Goal: Task Accomplishment & Management: Manage account settings

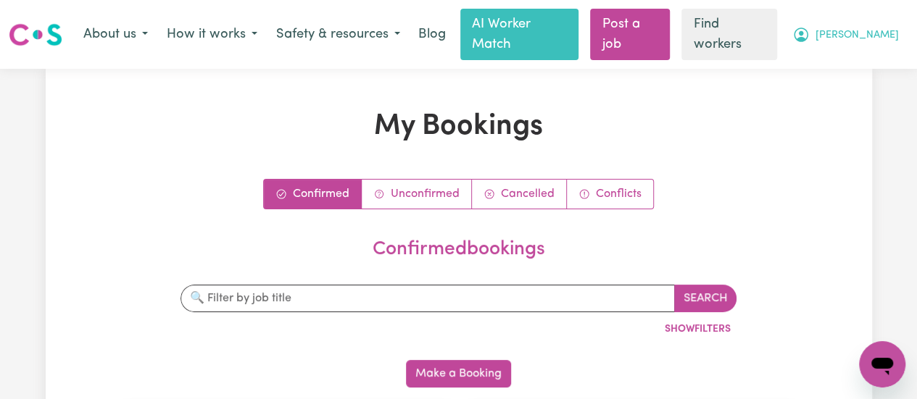
click at [860, 38] on button "[PERSON_NAME]" at bounding box center [845, 35] width 125 height 30
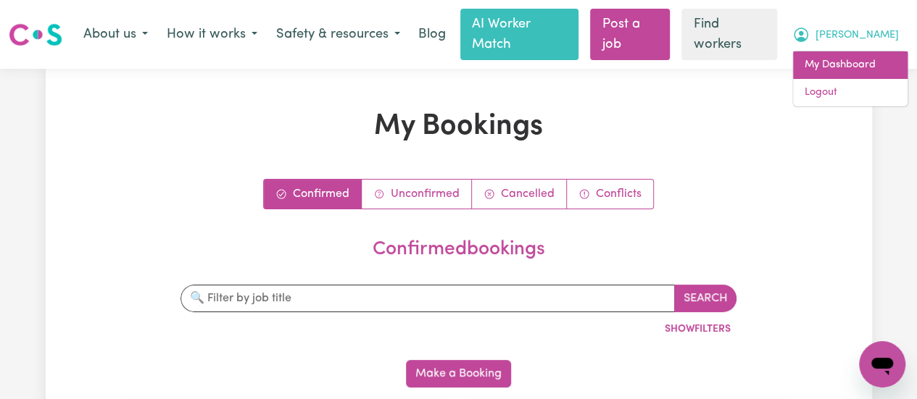
click at [846, 57] on link "My Dashboard" at bounding box center [850, 65] width 115 height 28
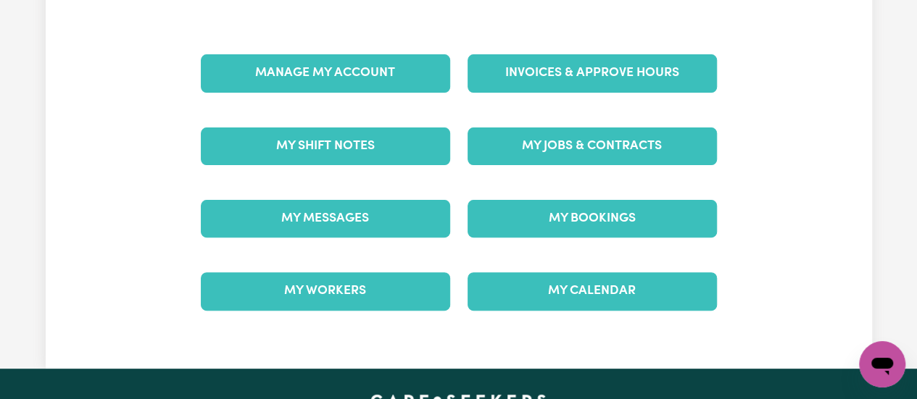
scroll to position [145, 0]
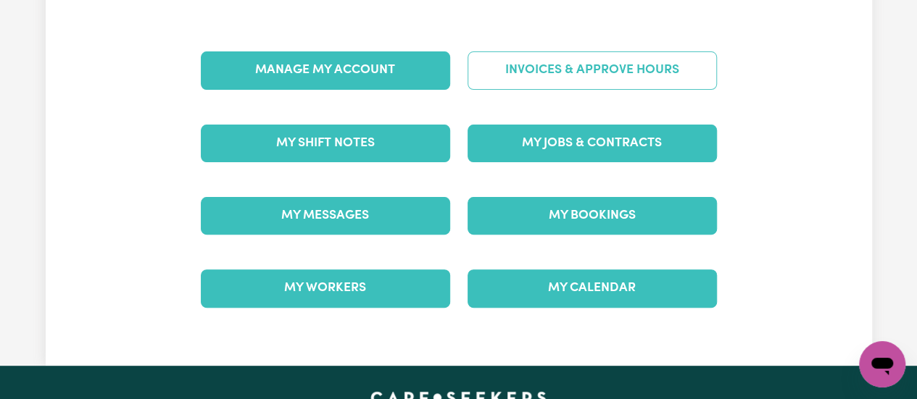
click at [576, 59] on link "Invoices & Approve Hours" at bounding box center [591, 70] width 249 height 38
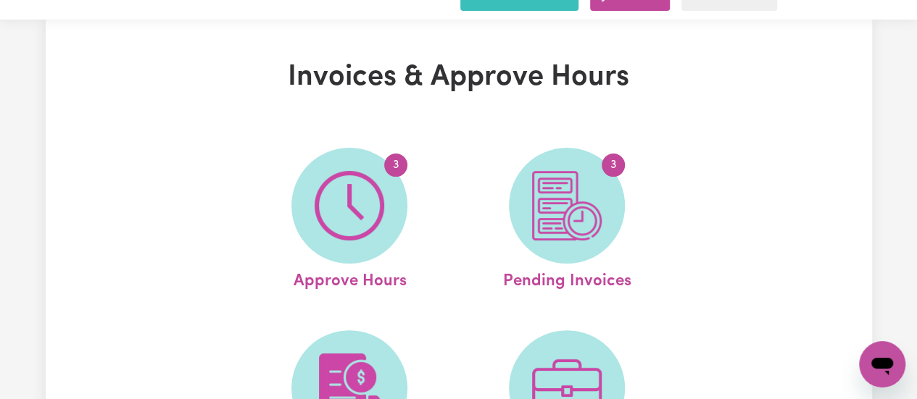
scroll to position [72, 0]
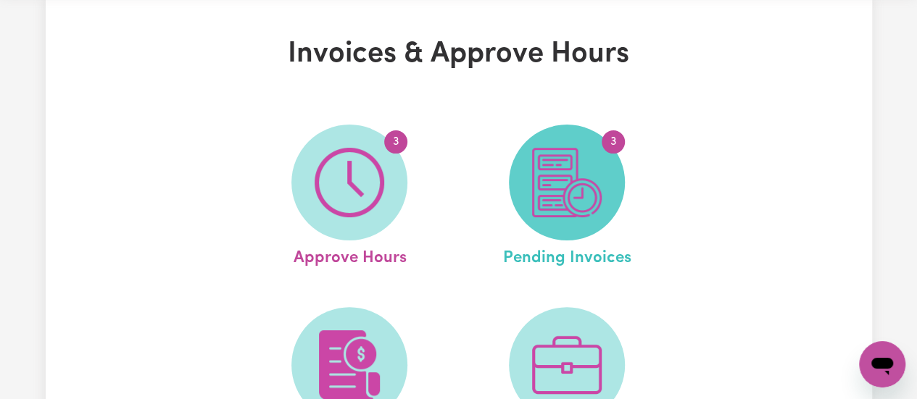
click at [538, 148] on img at bounding box center [567, 183] width 70 height 70
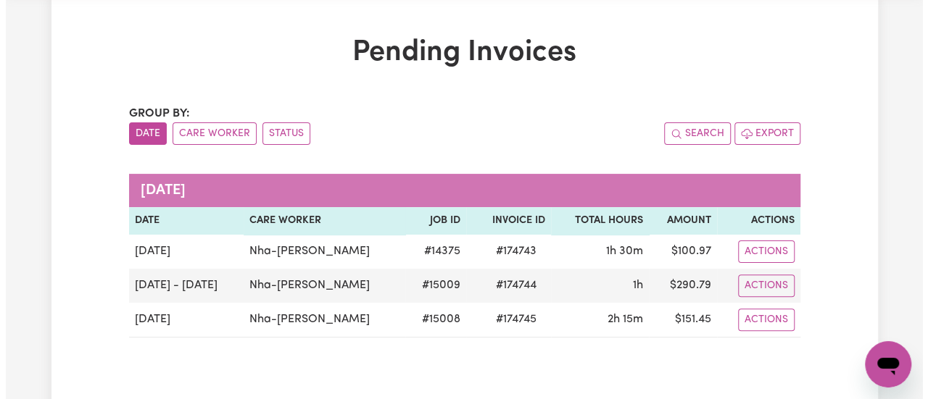
scroll to position [145, 0]
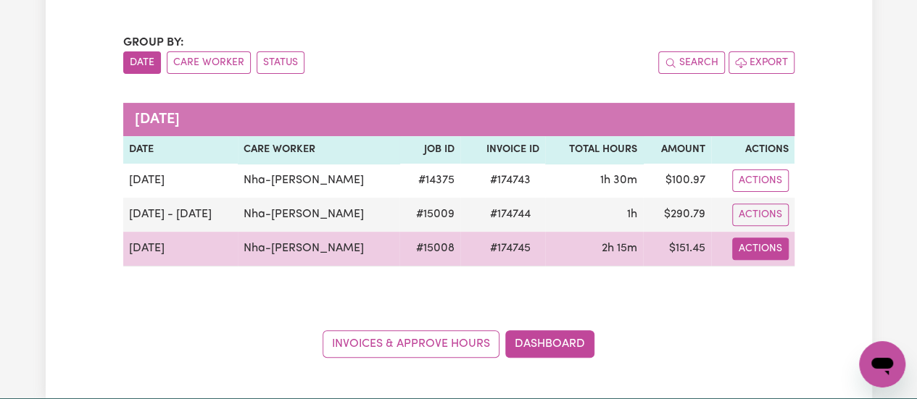
click at [752, 238] on button "Actions" at bounding box center [760, 249] width 57 height 22
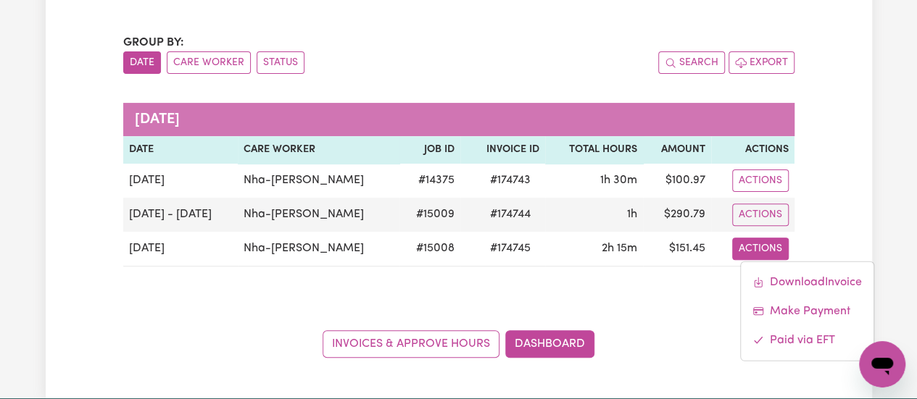
click at [830, 204] on div "Pending Invoices Group by: Date Care Worker Status Search Export [DATE] Date Ca…" at bounding box center [459, 161] width 826 height 394
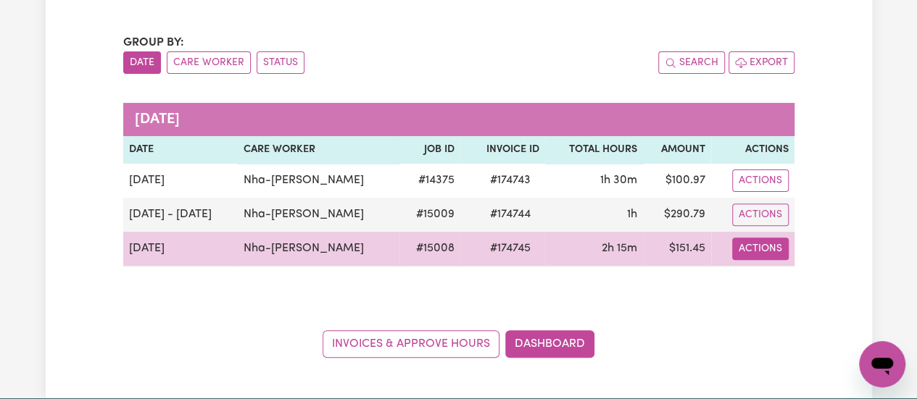
click at [766, 238] on button "Actions" at bounding box center [760, 249] width 57 height 22
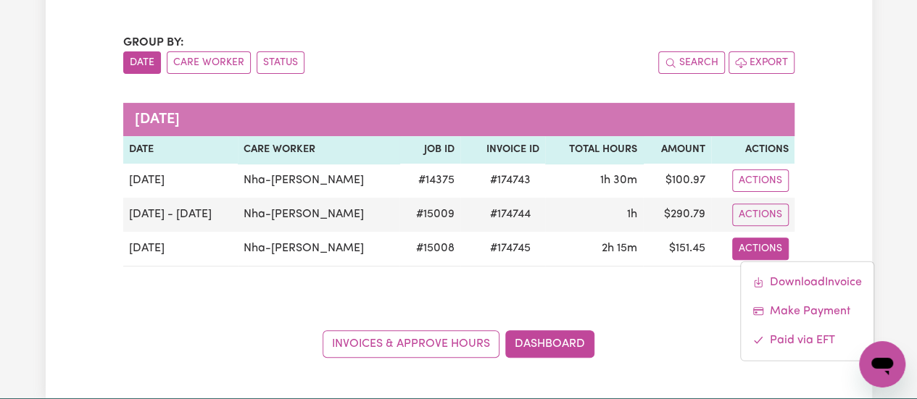
click at [832, 231] on div "Pending Invoices Group by: Date Care Worker Status Search Export [DATE] Date Ca…" at bounding box center [459, 161] width 826 height 394
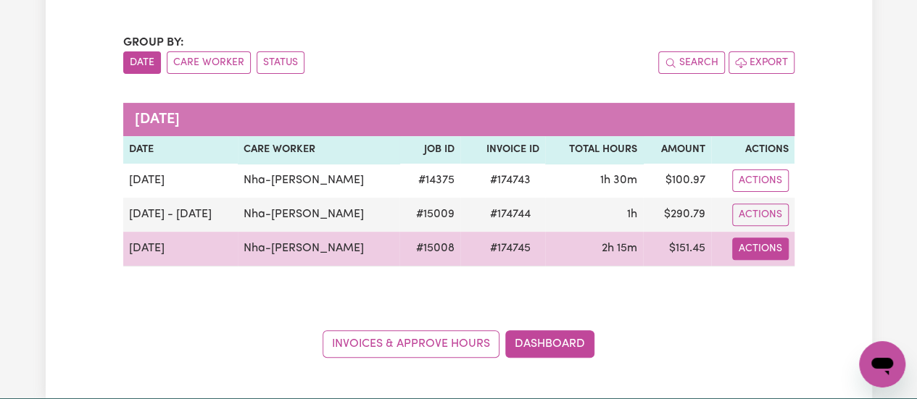
click at [754, 238] on button "Actions" at bounding box center [760, 249] width 57 height 22
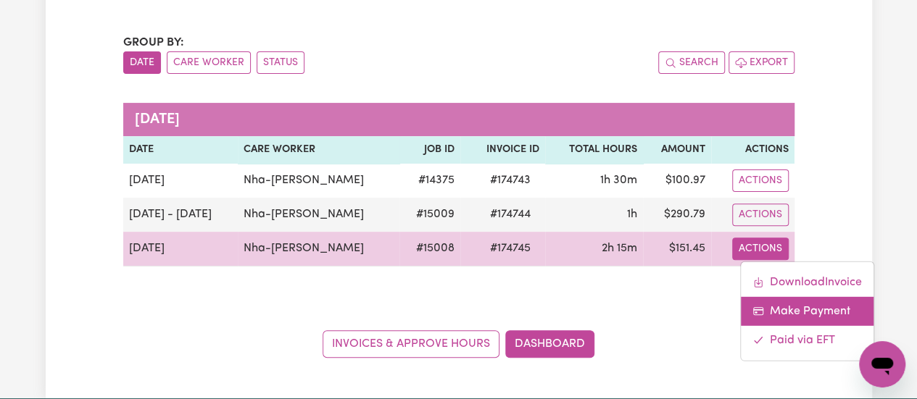
click at [794, 296] on link "Make Payment" at bounding box center [807, 310] width 133 height 29
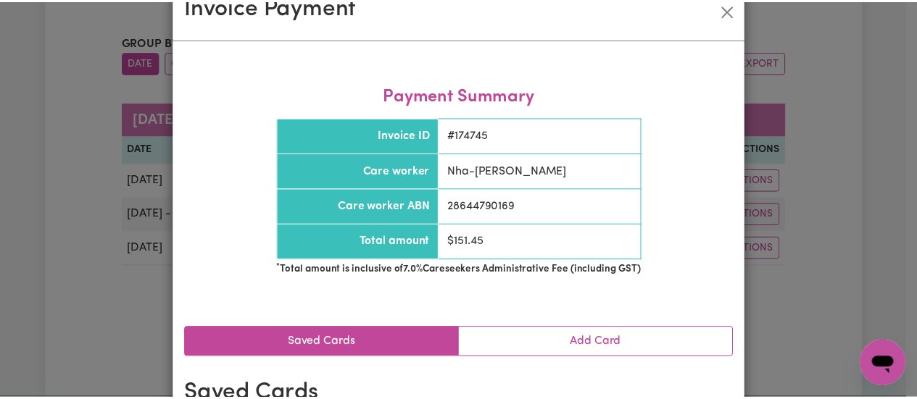
scroll to position [0, 0]
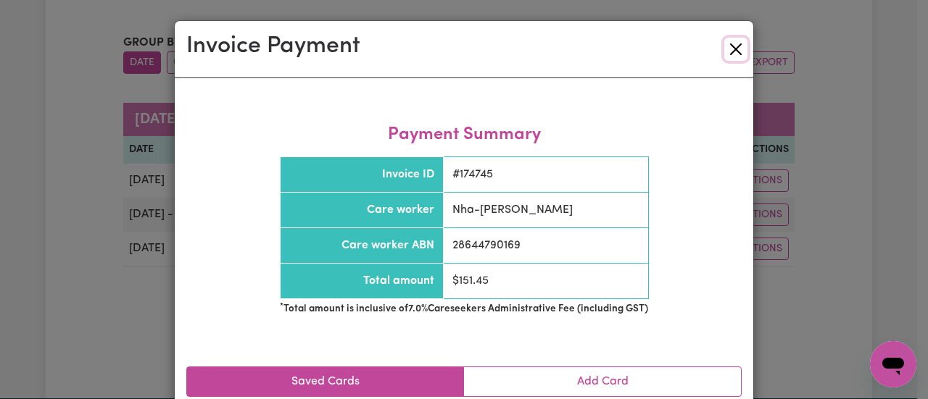
click at [735, 38] on button "Close" at bounding box center [735, 49] width 23 height 23
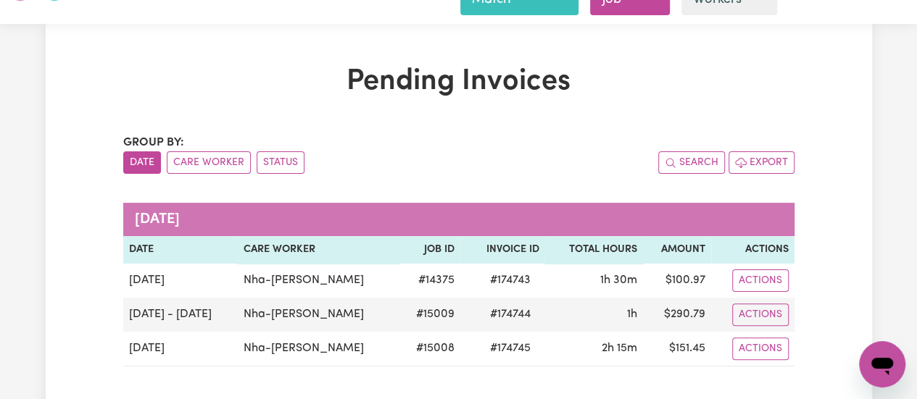
scroll to position [145, 0]
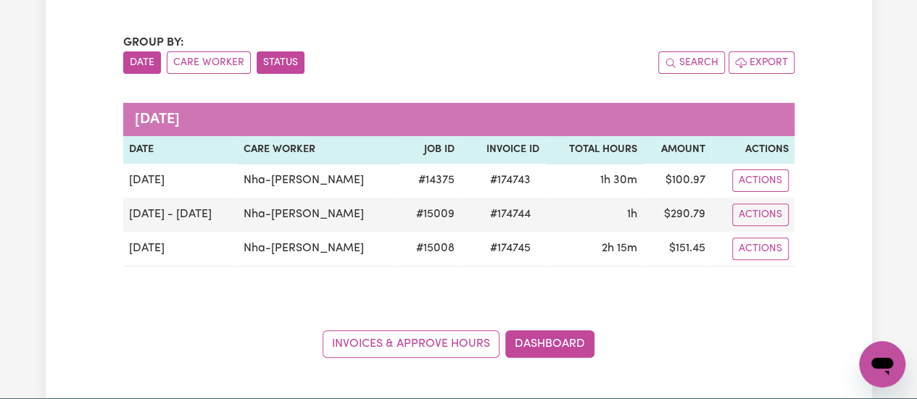
click at [297, 51] on button "Status" at bounding box center [281, 62] width 48 height 22
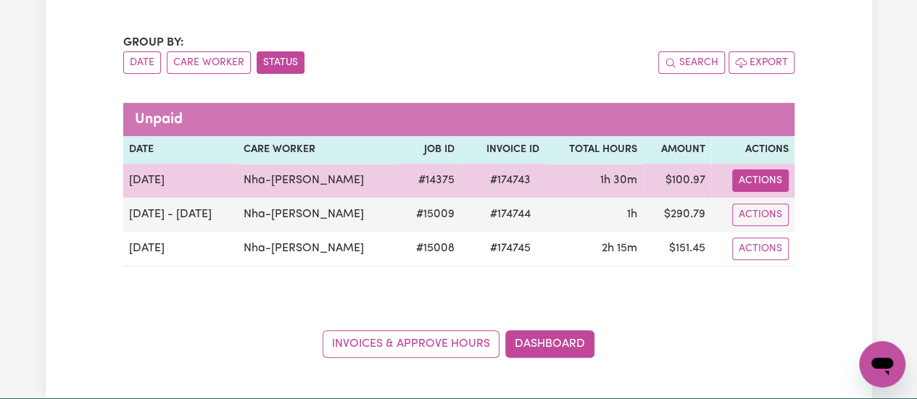
click at [765, 170] on button "Actions" at bounding box center [760, 181] width 57 height 22
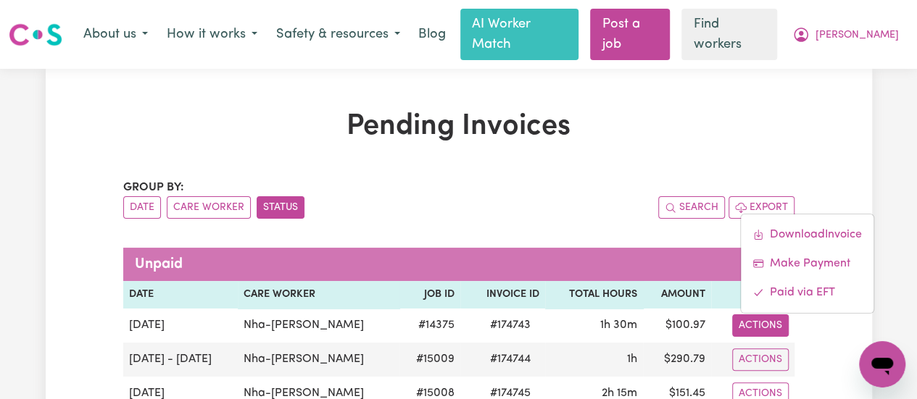
scroll to position [217, 0]
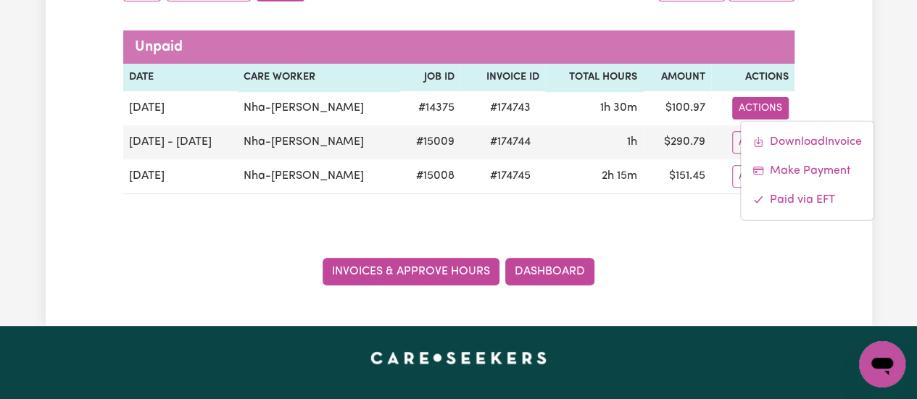
click at [439, 258] on link "Invoices & Approve Hours" at bounding box center [411, 272] width 177 height 28
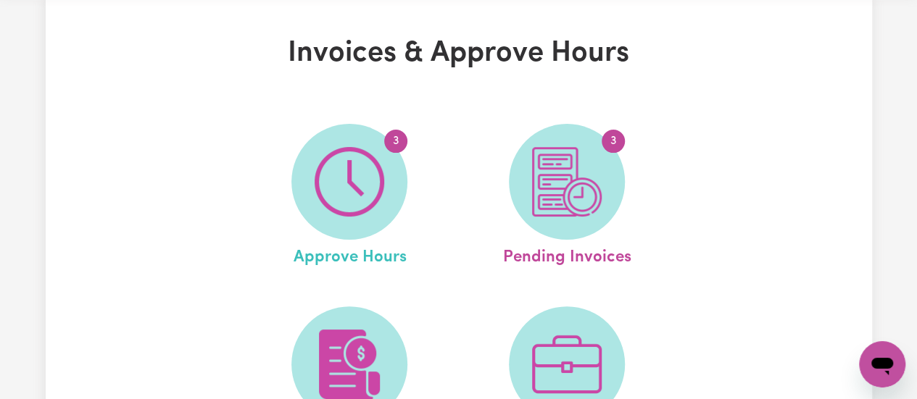
scroll to position [145, 0]
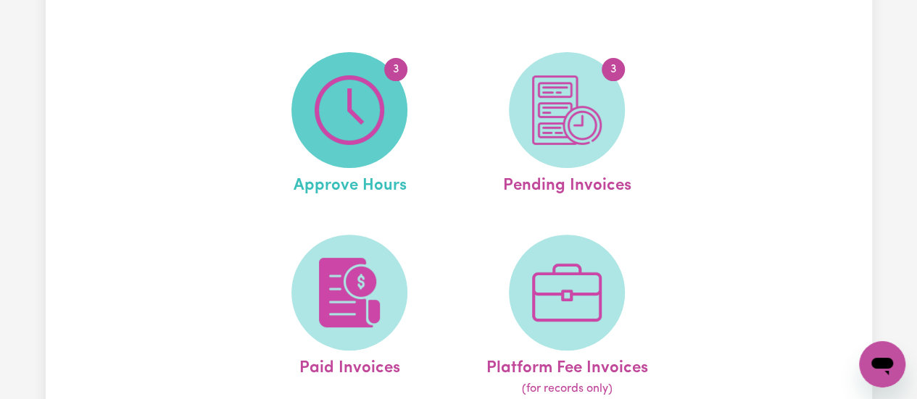
click at [342, 87] on img at bounding box center [350, 110] width 70 height 70
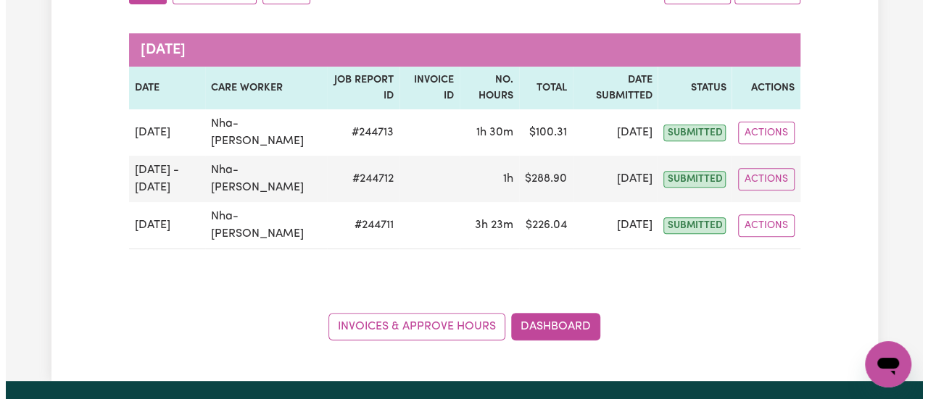
scroll to position [217, 0]
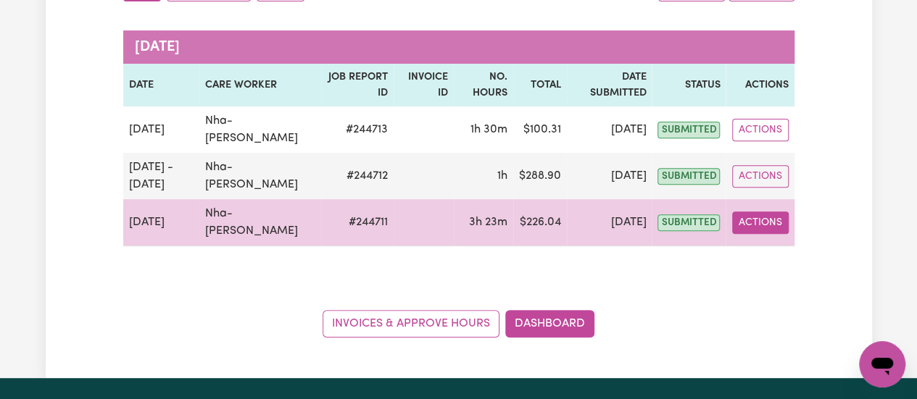
click at [764, 212] on button "Actions" at bounding box center [760, 223] width 57 height 22
click at [773, 242] on link "View Job Report" at bounding box center [794, 256] width 124 height 29
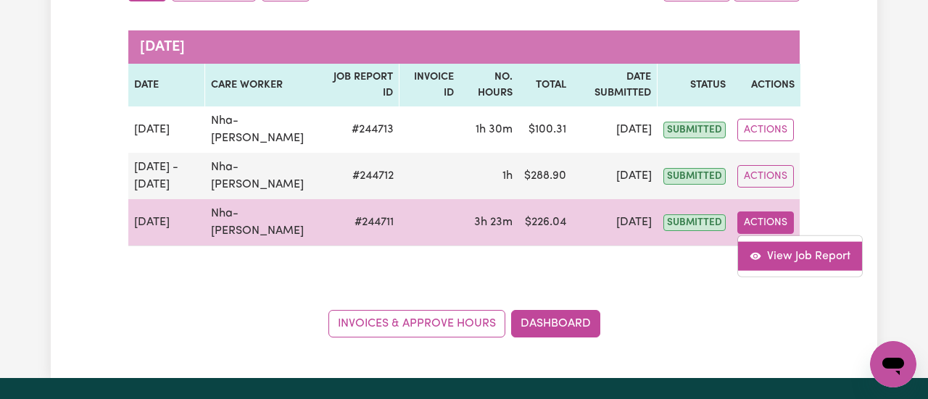
select select "pm"
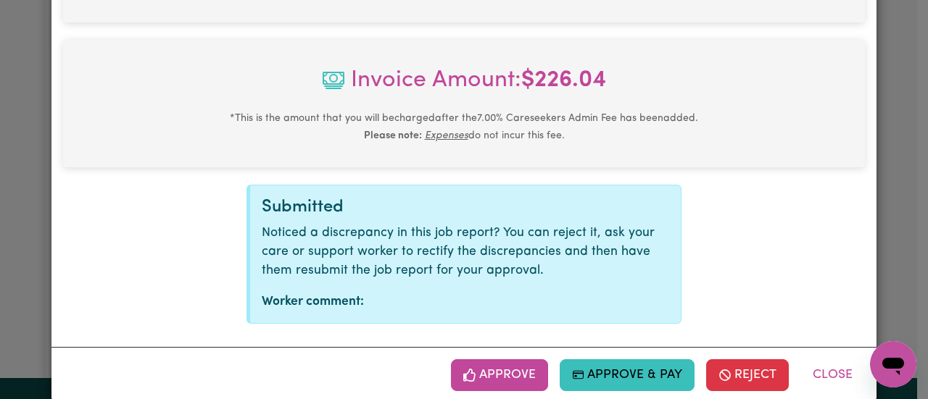
scroll to position [716, 0]
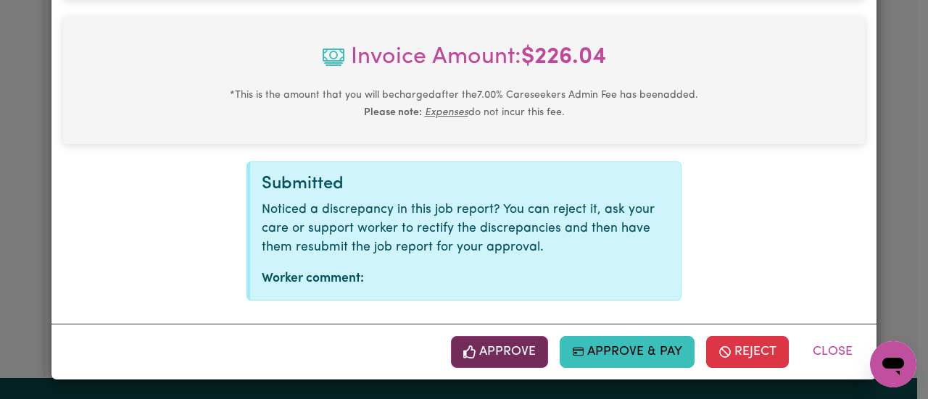
click at [527, 344] on button "Approve" at bounding box center [499, 352] width 97 height 32
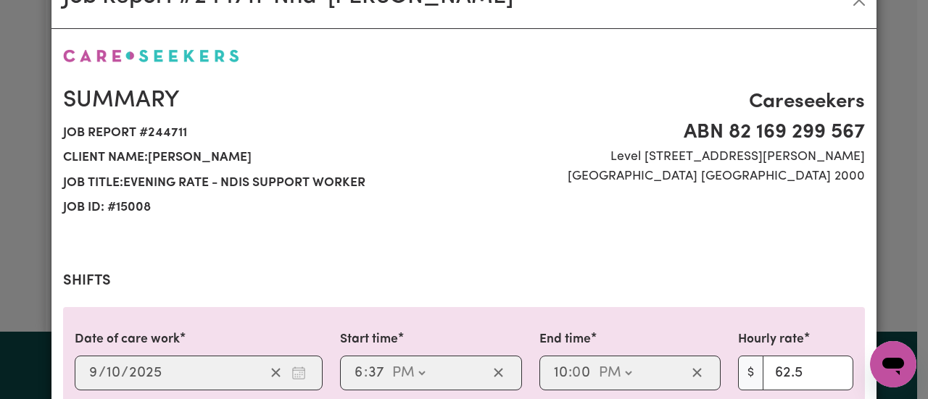
scroll to position [0, 0]
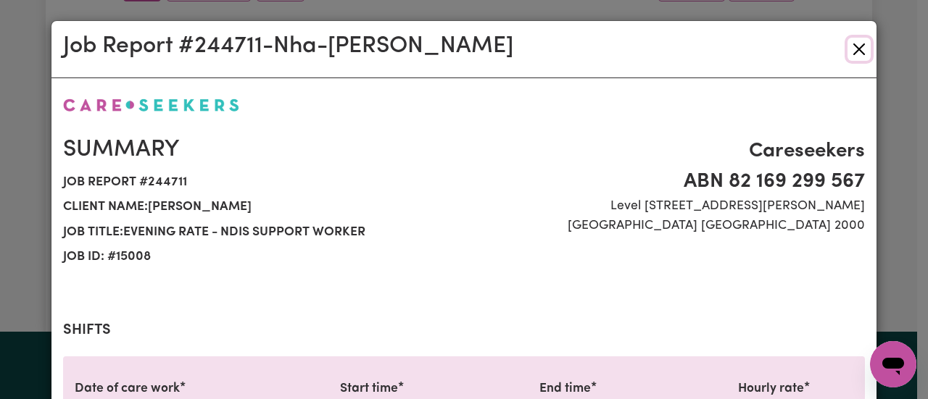
click at [855, 46] on button "Close" at bounding box center [858, 49] width 23 height 23
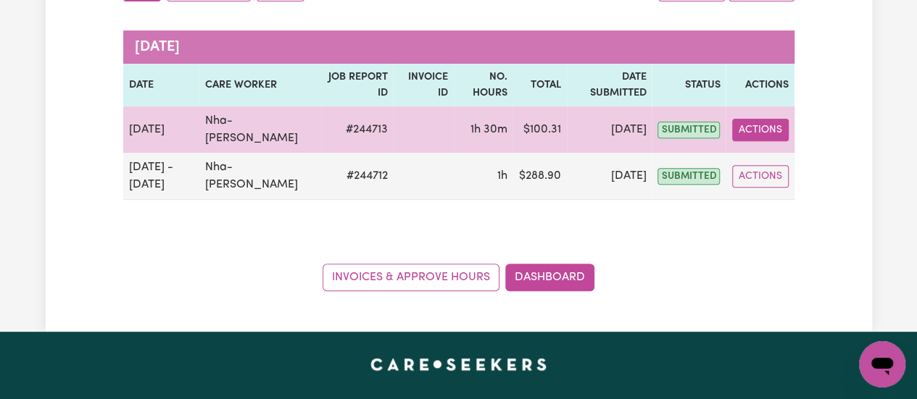
click at [749, 119] on button "Actions" at bounding box center [760, 130] width 57 height 22
click at [764, 149] on link "View Job Report" at bounding box center [794, 163] width 124 height 29
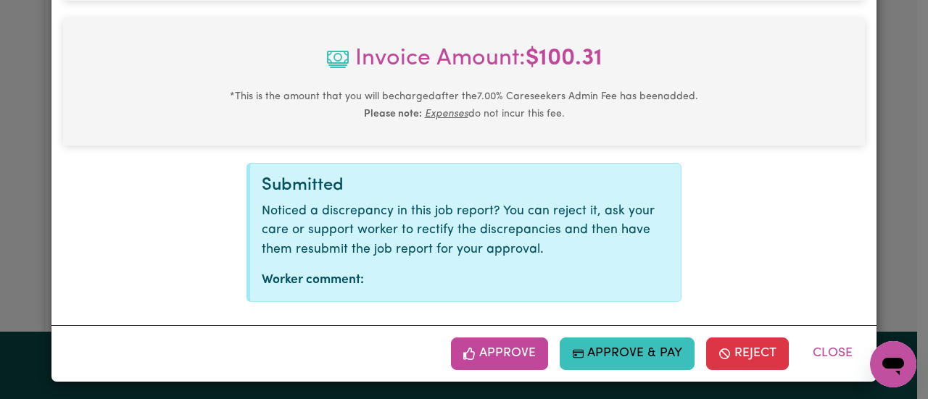
scroll to position [735, 0]
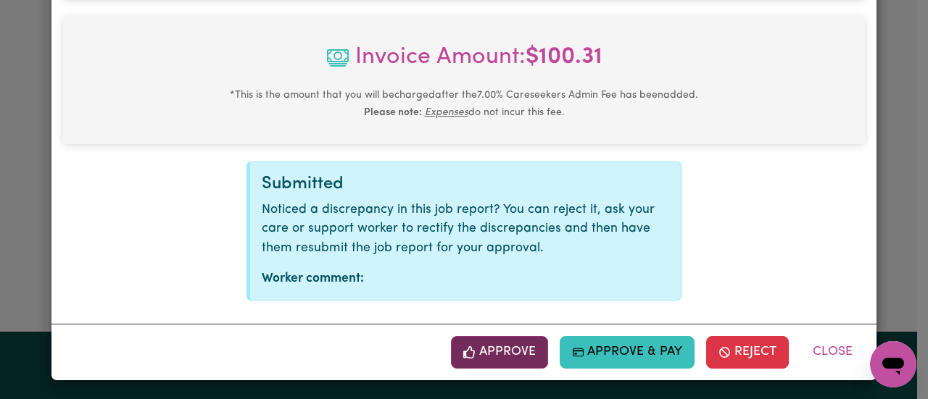
click at [531, 353] on button "Approve" at bounding box center [499, 352] width 97 height 32
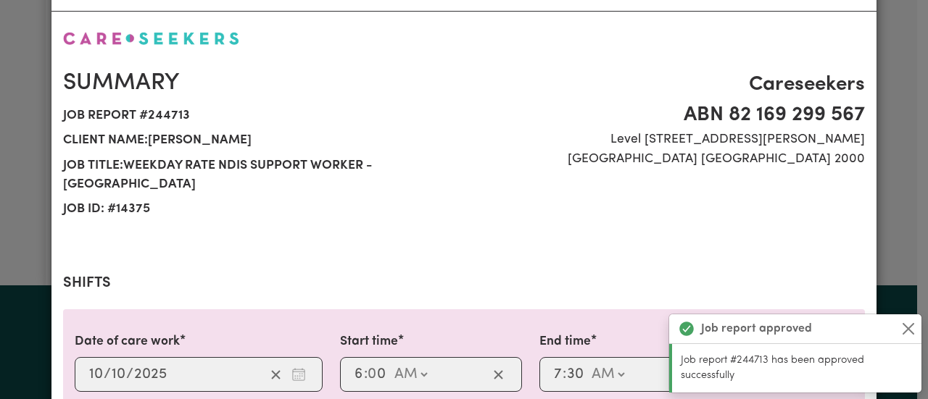
scroll to position [0, 0]
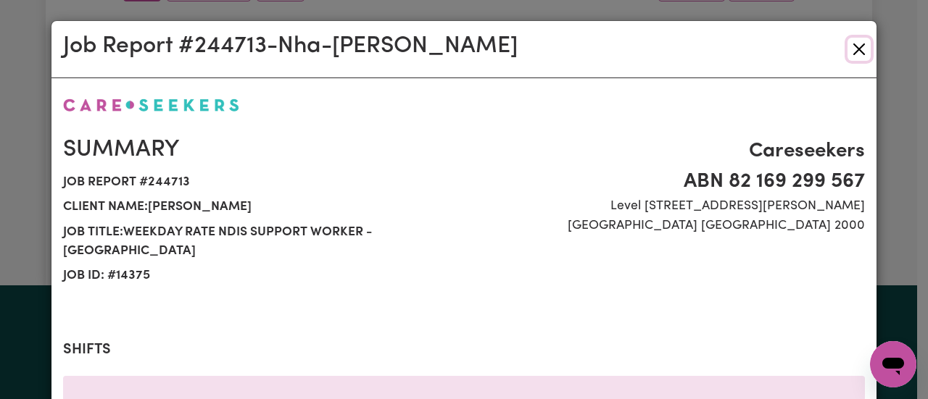
click at [852, 44] on button "Close" at bounding box center [858, 49] width 23 height 23
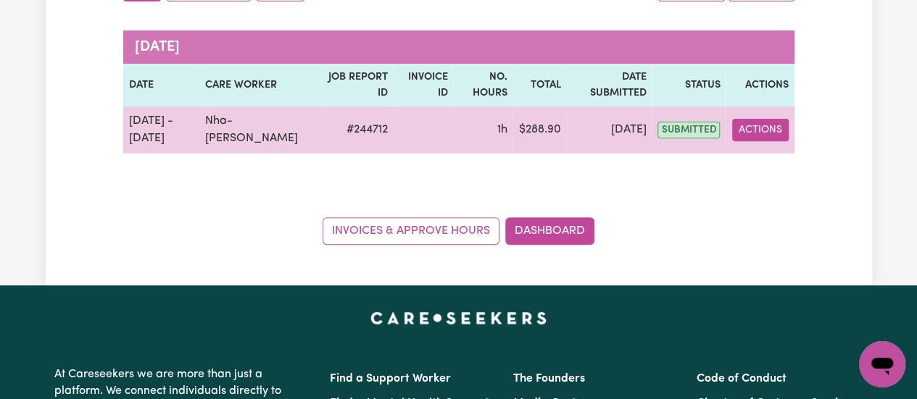
click at [738, 119] on button "Actions" at bounding box center [760, 130] width 57 height 22
click at [765, 149] on link "View Job Report" at bounding box center [794, 163] width 124 height 29
select select "pm"
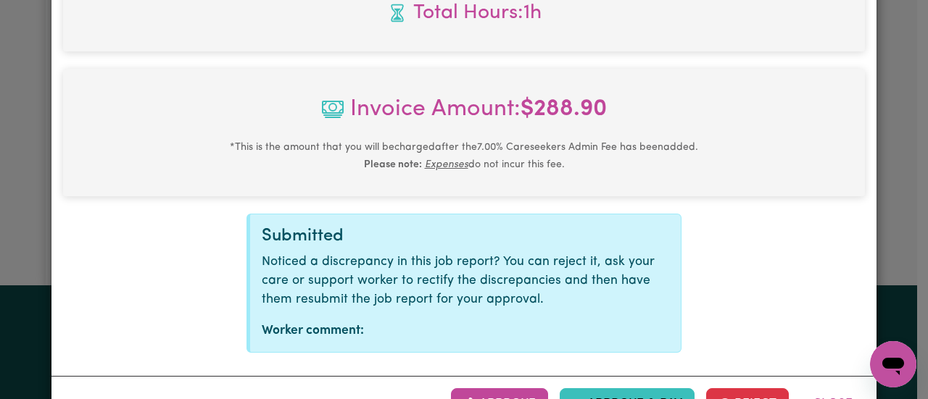
scroll to position [716, 0]
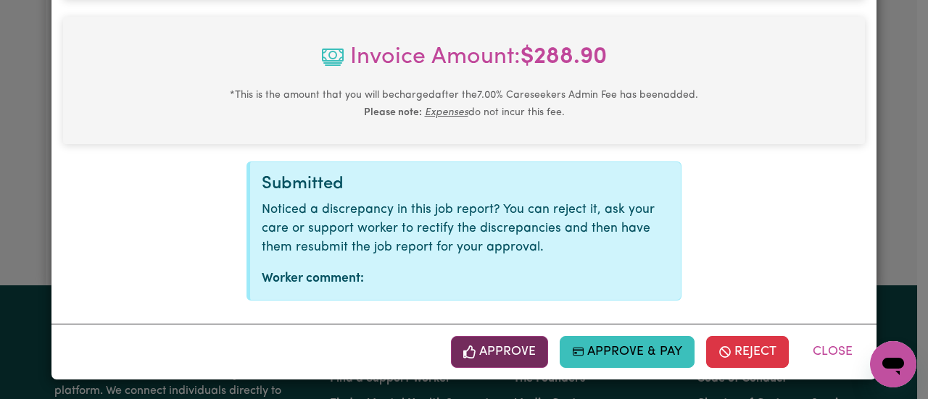
click at [523, 344] on button "Approve" at bounding box center [499, 352] width 97 height 32
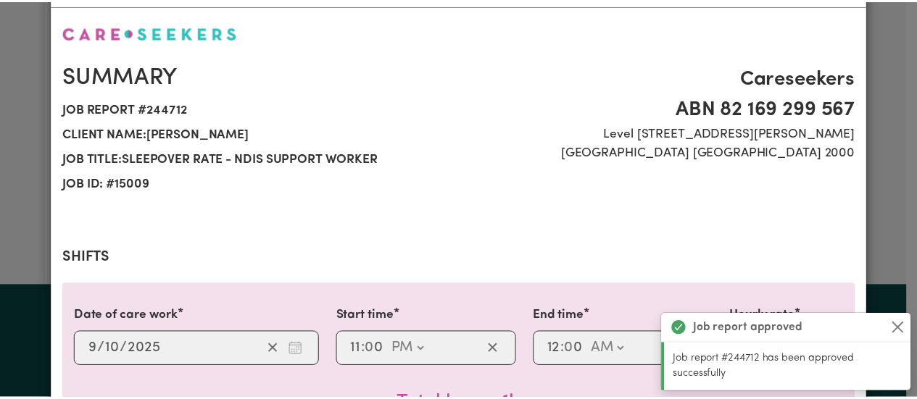
scroll to position [0, 0]
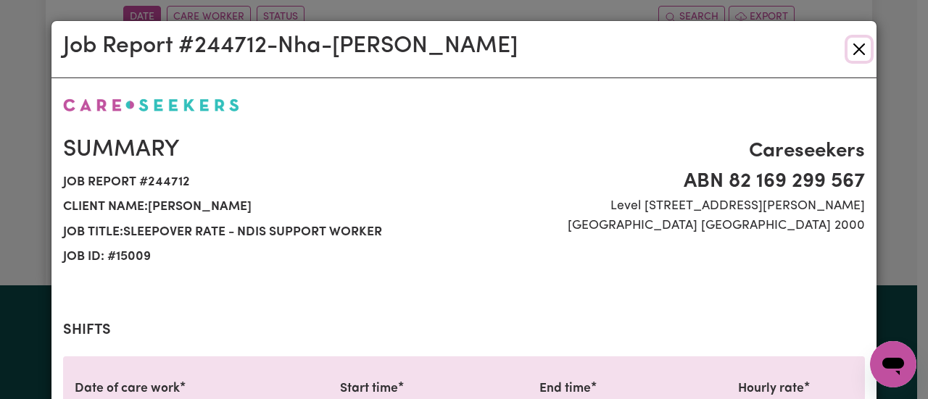
click at [852, 47] on button "Close" at bounding box center [858, 49] width 23 height 23
